Goal: Information Seeking & Learning: Learn about a topic

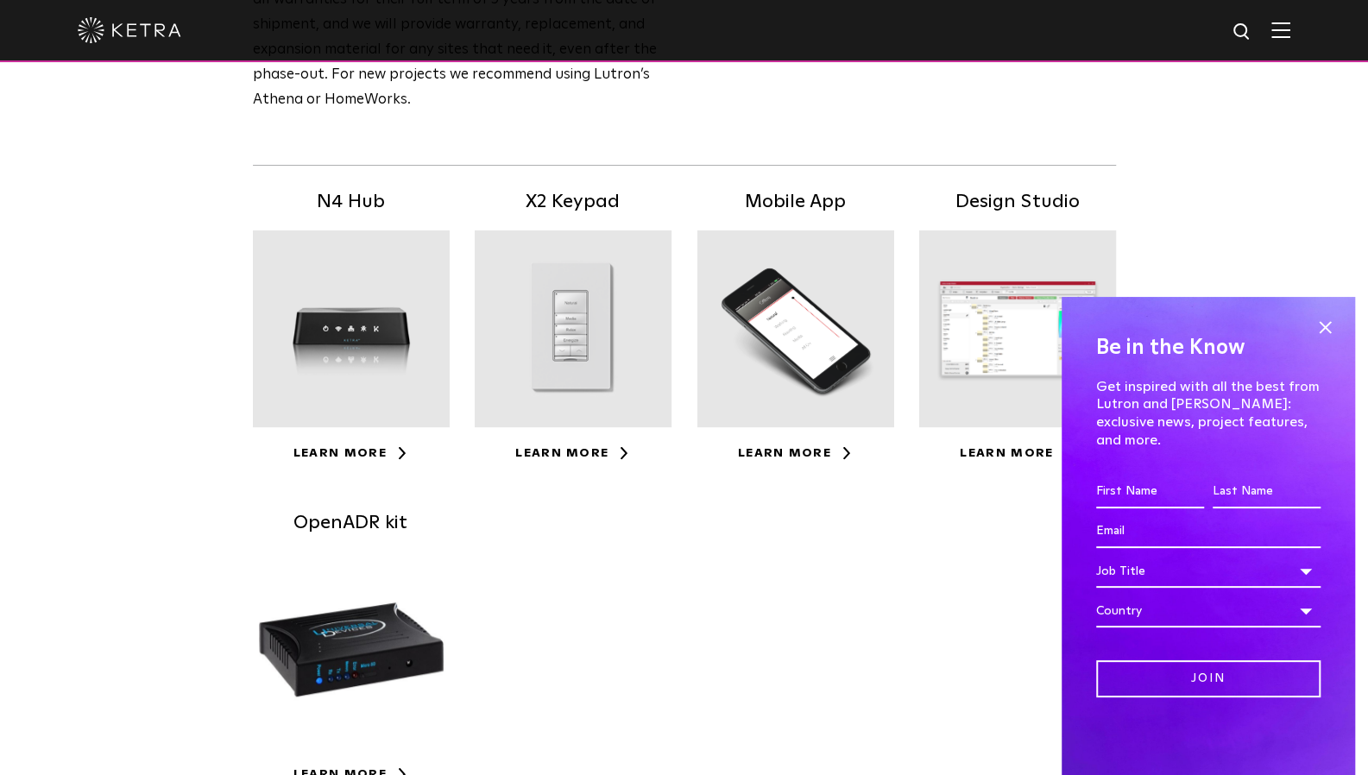
scroll to position [296, 0]
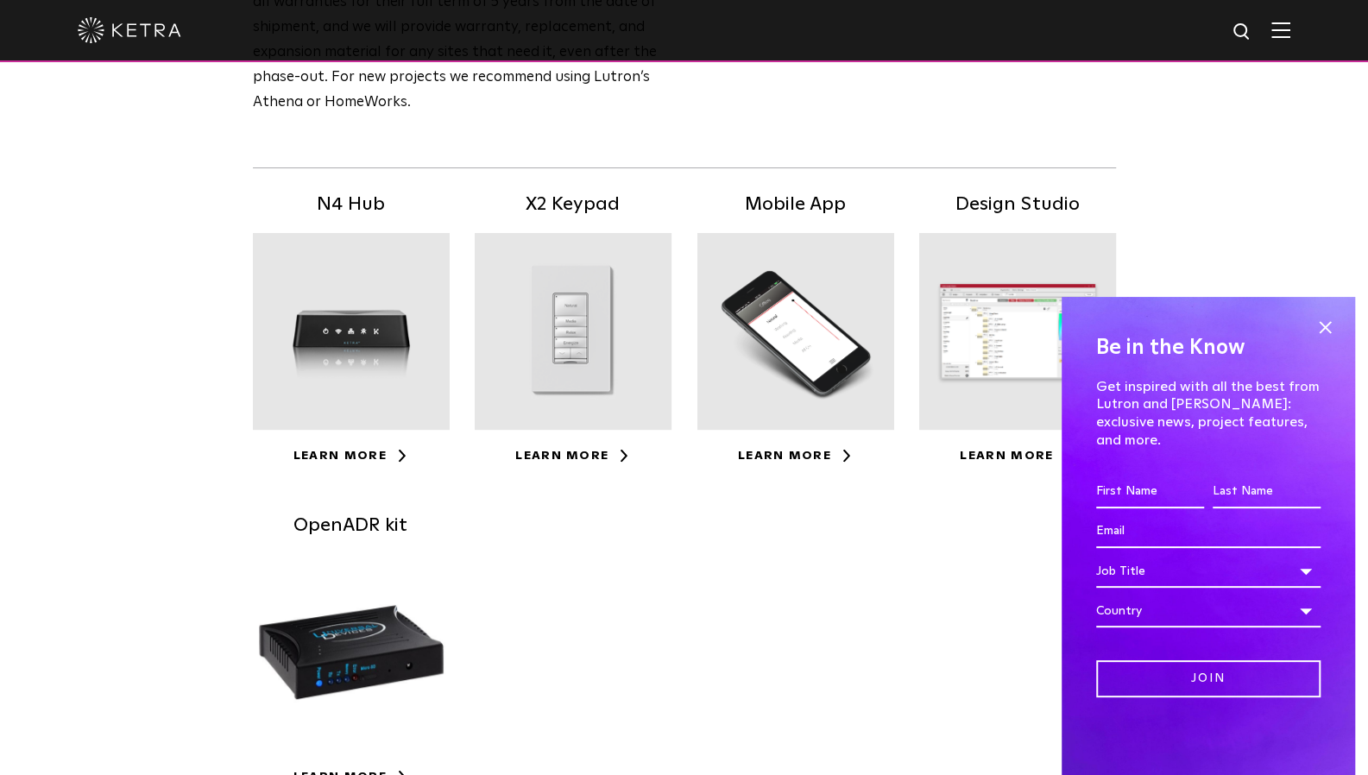
click at [339, 220] on div "N4 Hub Learn More" at bounding box center [351, 329] width 223 height 278
click at [330, 287] on div at bounding box center [351, 331] width 197 height 197
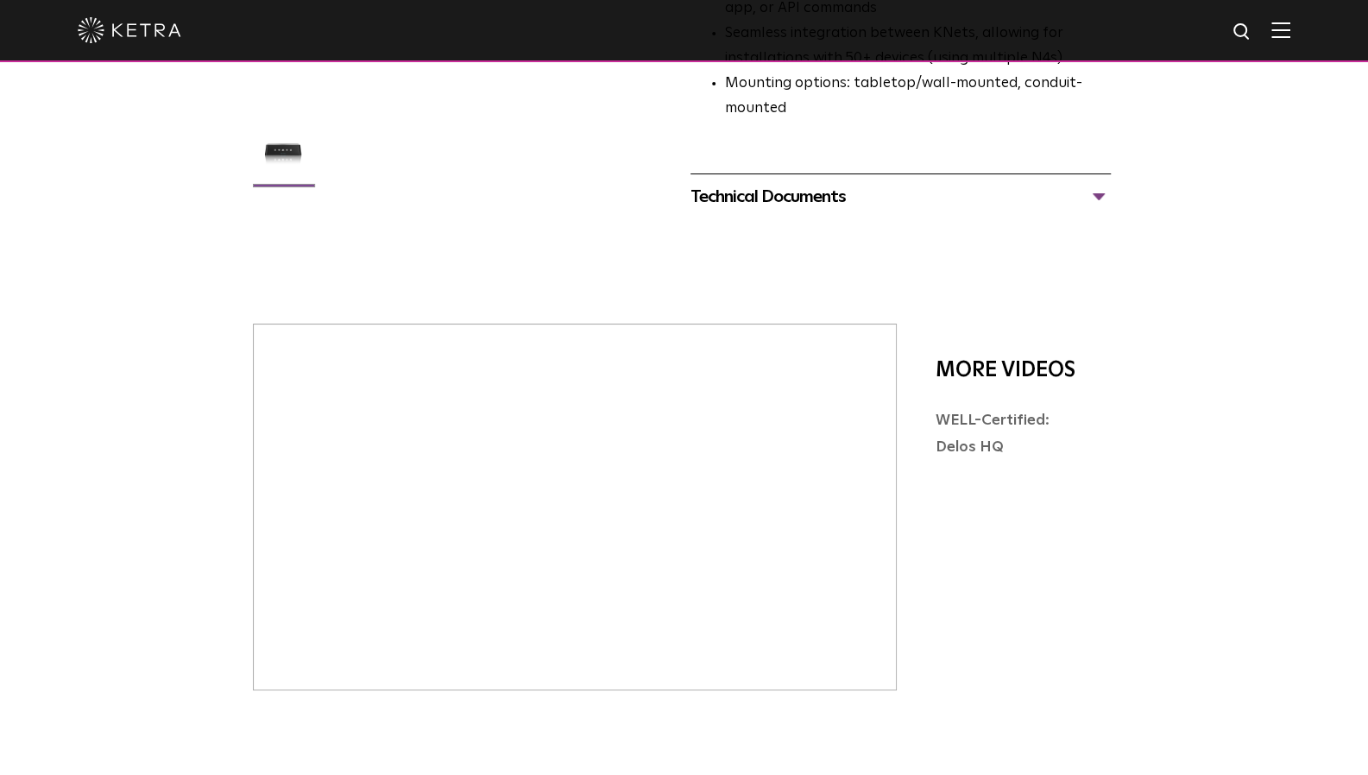
scroll to position [494, 0]
